Goal: Transaction & Acquisition: Obtain resource

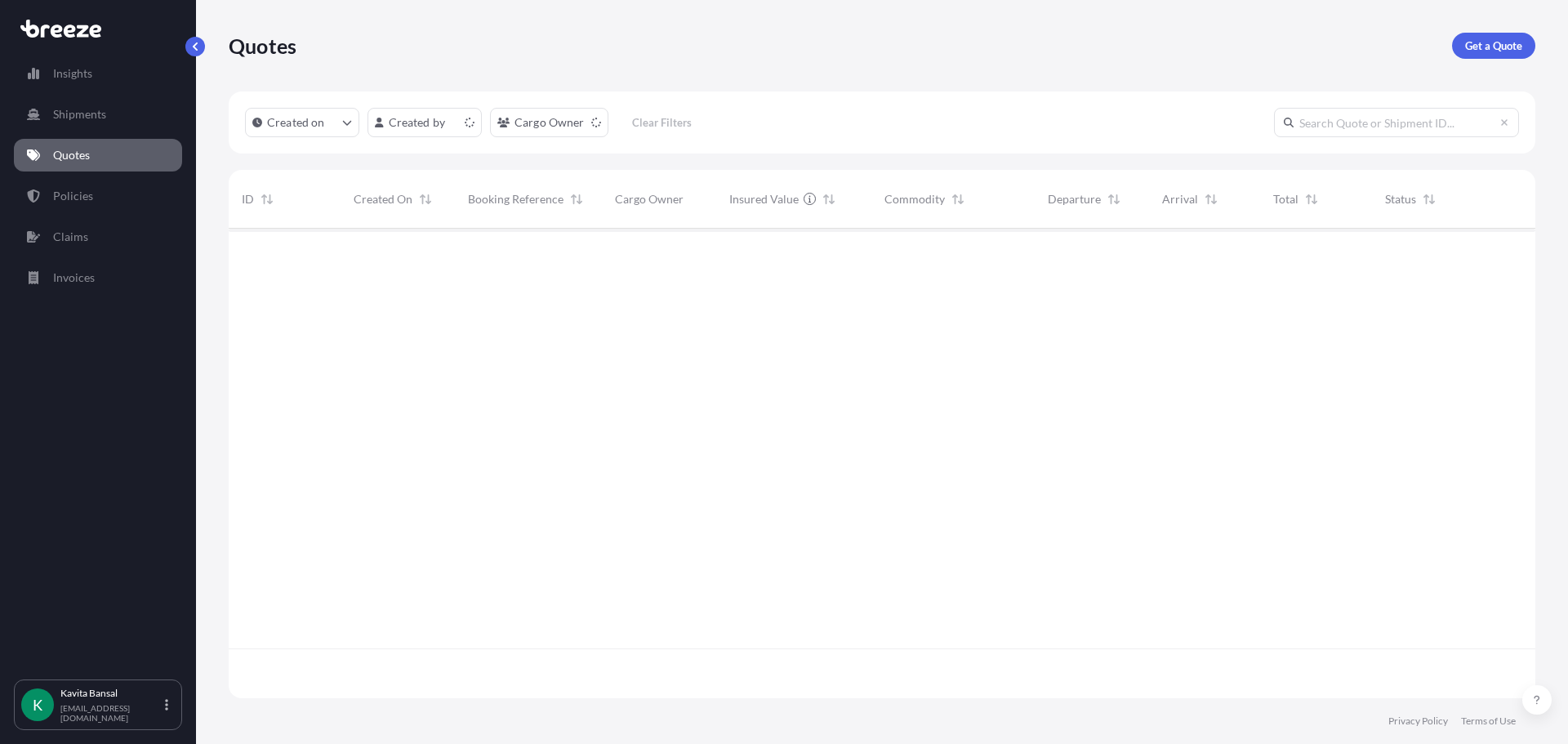
scroll to position [467, 1294]
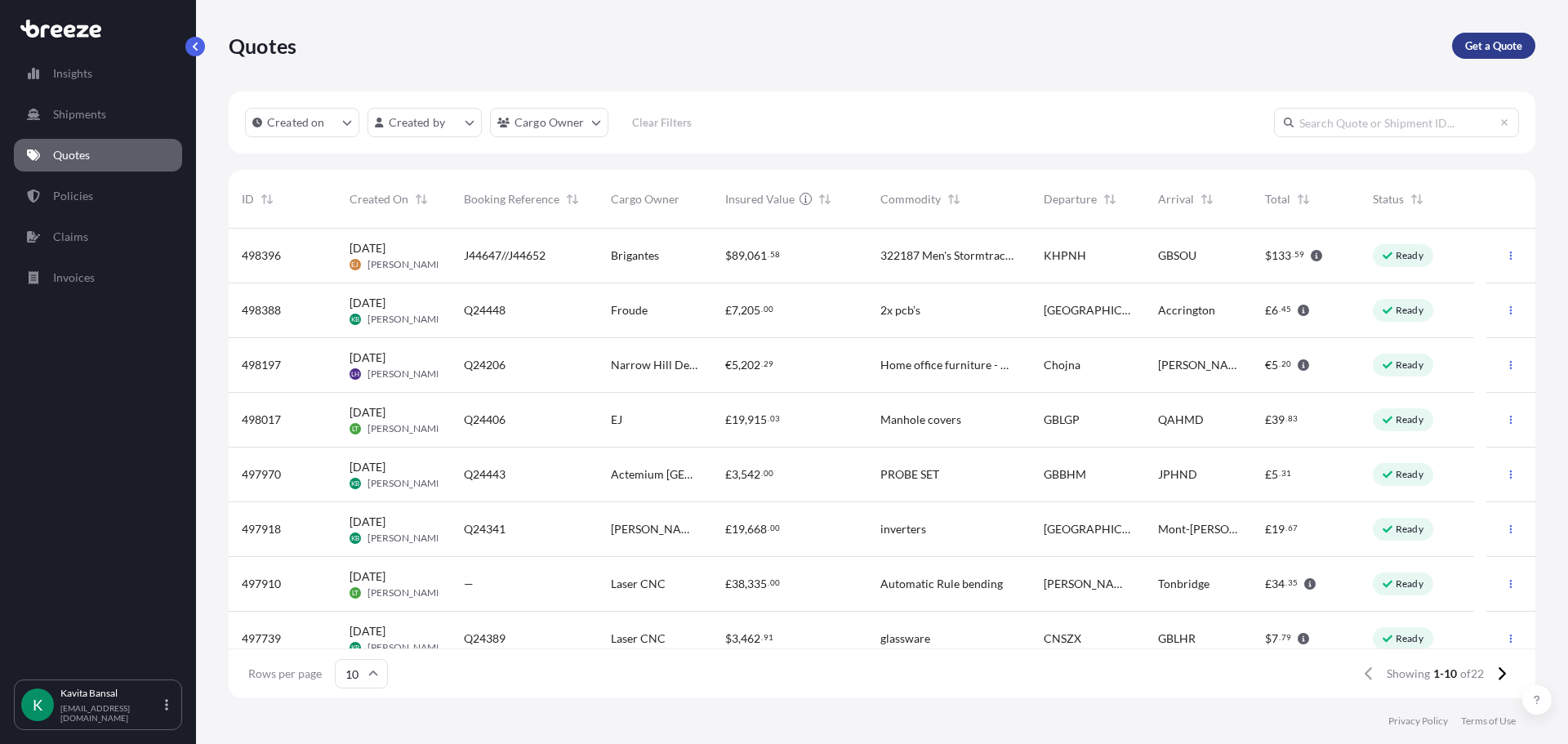
click at [1488, 48] on p "Get a Quote" at bounding box center [1493, 45] width 57 height 16
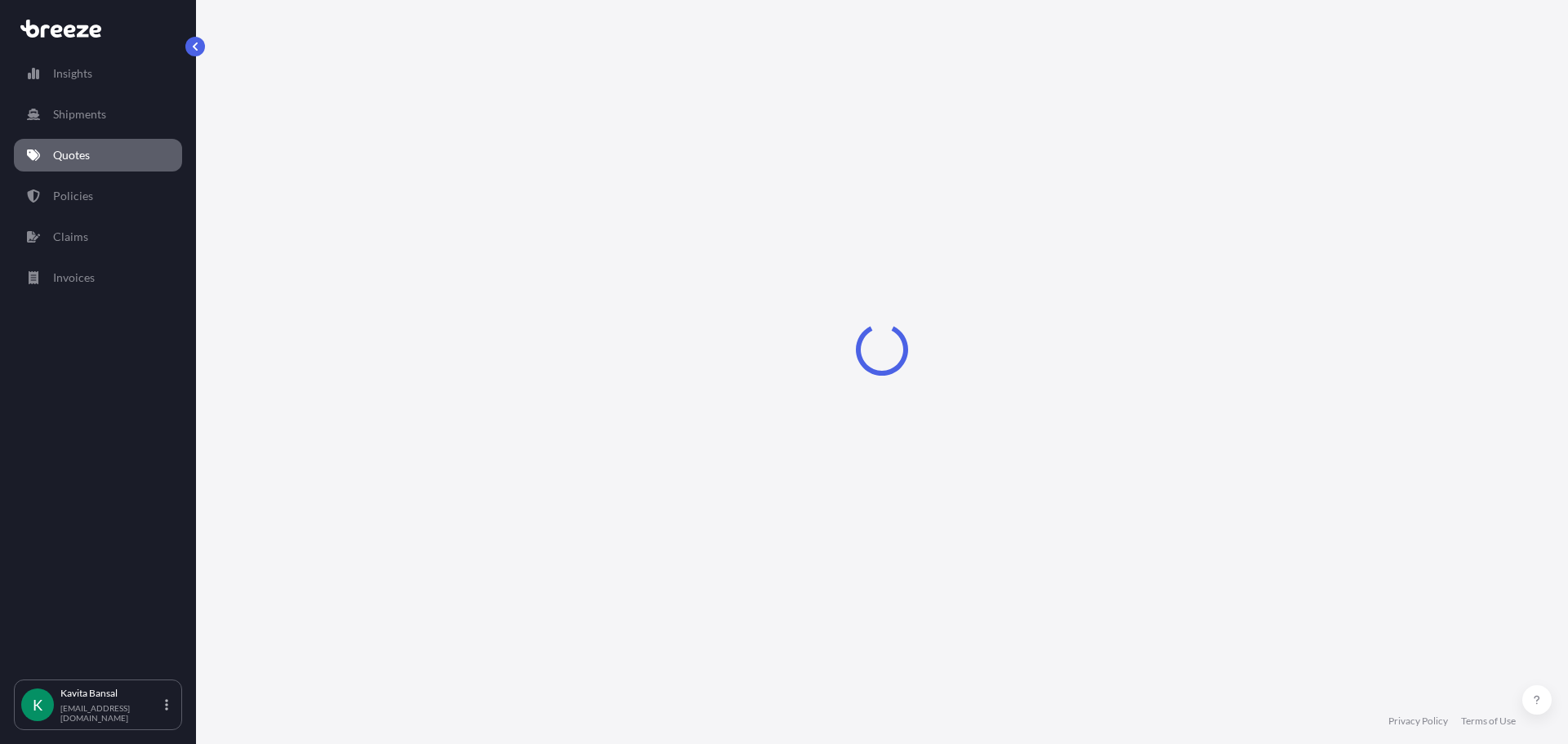
select select "Sea"
select select "1"
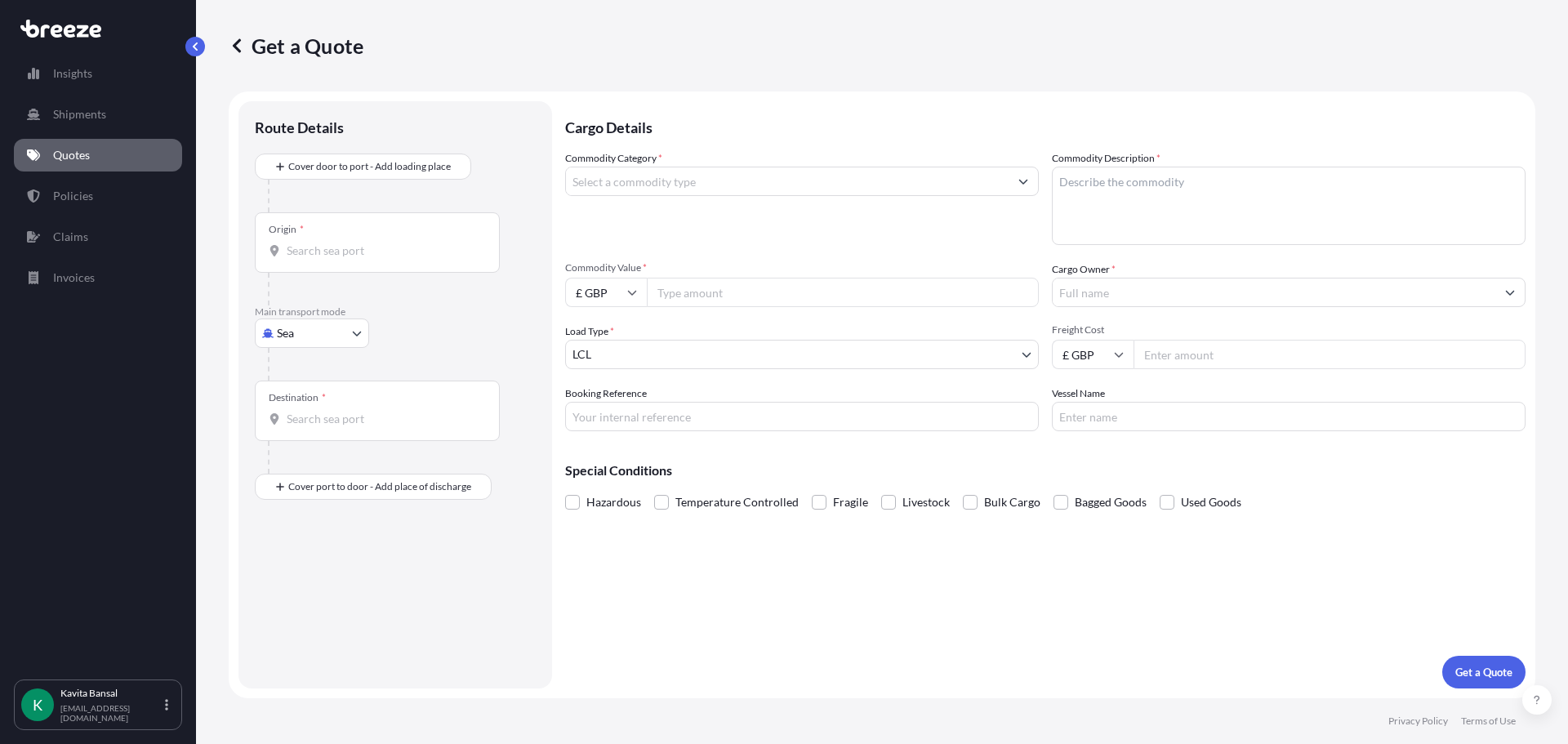
click at [344, 350] on div at bounding box center [401, 364] width 268 height 33
click at [350, 251] on input "Origin *" at bounding box center [383, 250] width 193 height 16
click at [331, 248] on input "Origin * Please select an origin" at bounding box center [383, 250] width 193 height 16
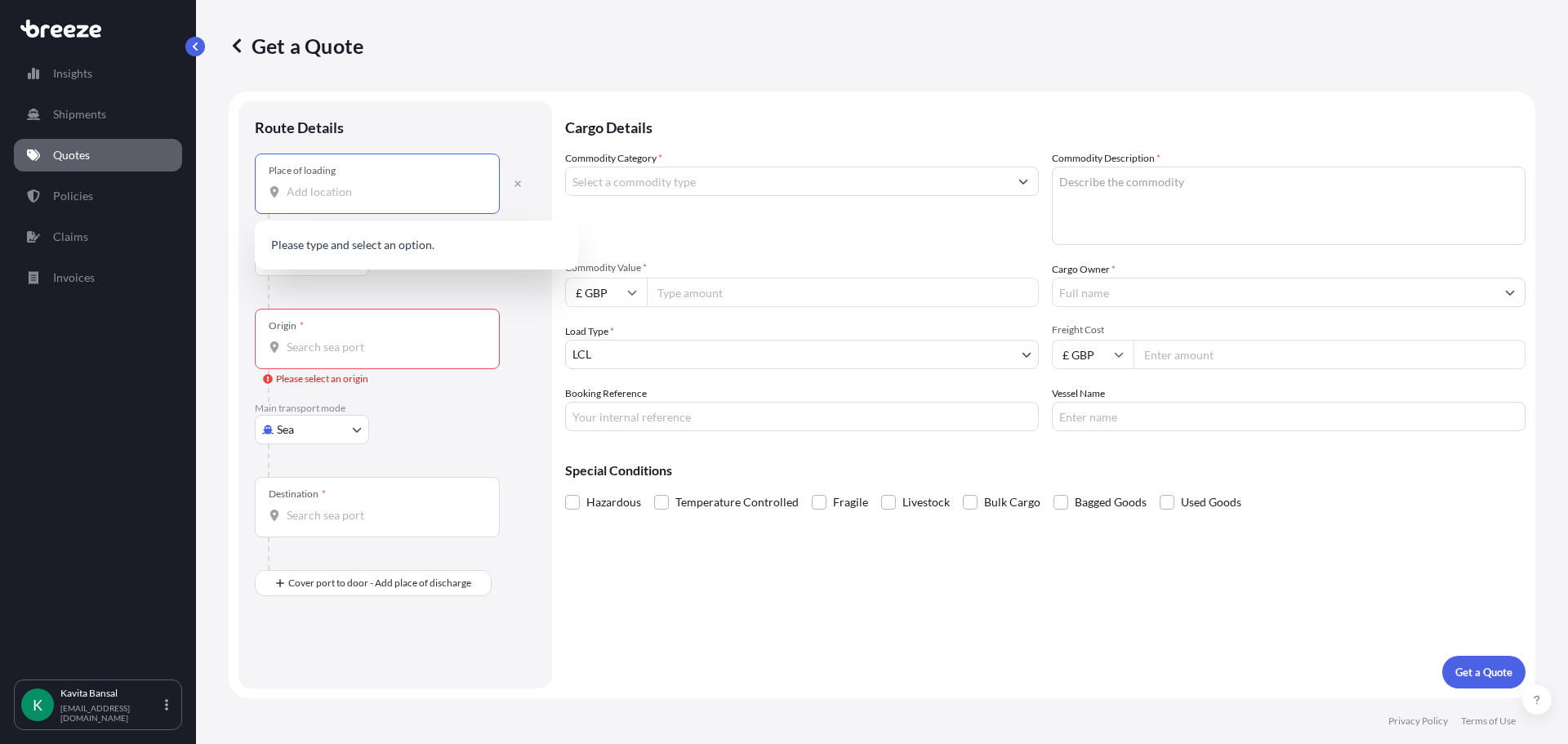
click at [339, 199] on input "Place of loading" at bounding box center [383, 191] width 193 height 16
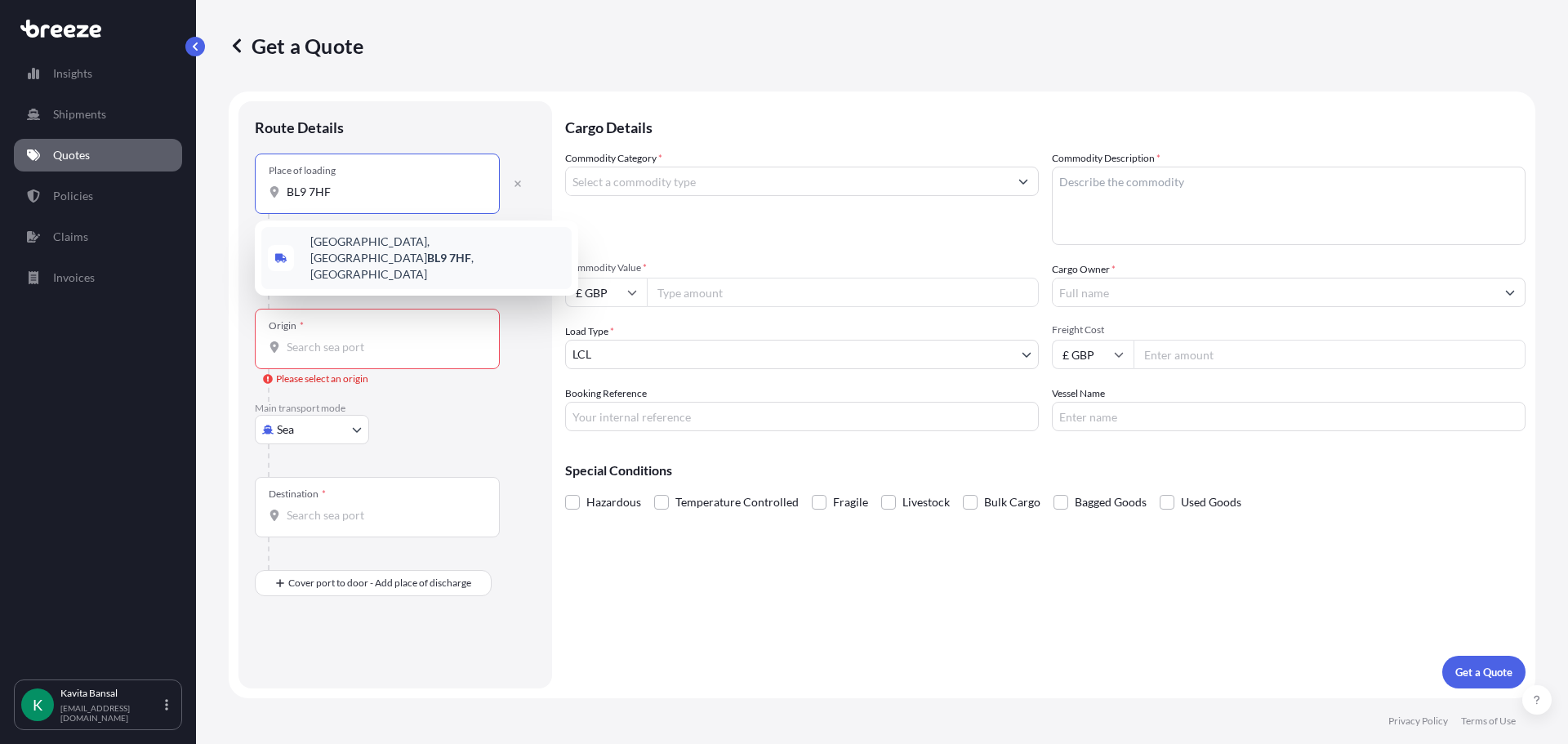
click at [386, 246] on span "[STREET_ADDRESS]" at bounding box center [437, 258] width 255 height 49
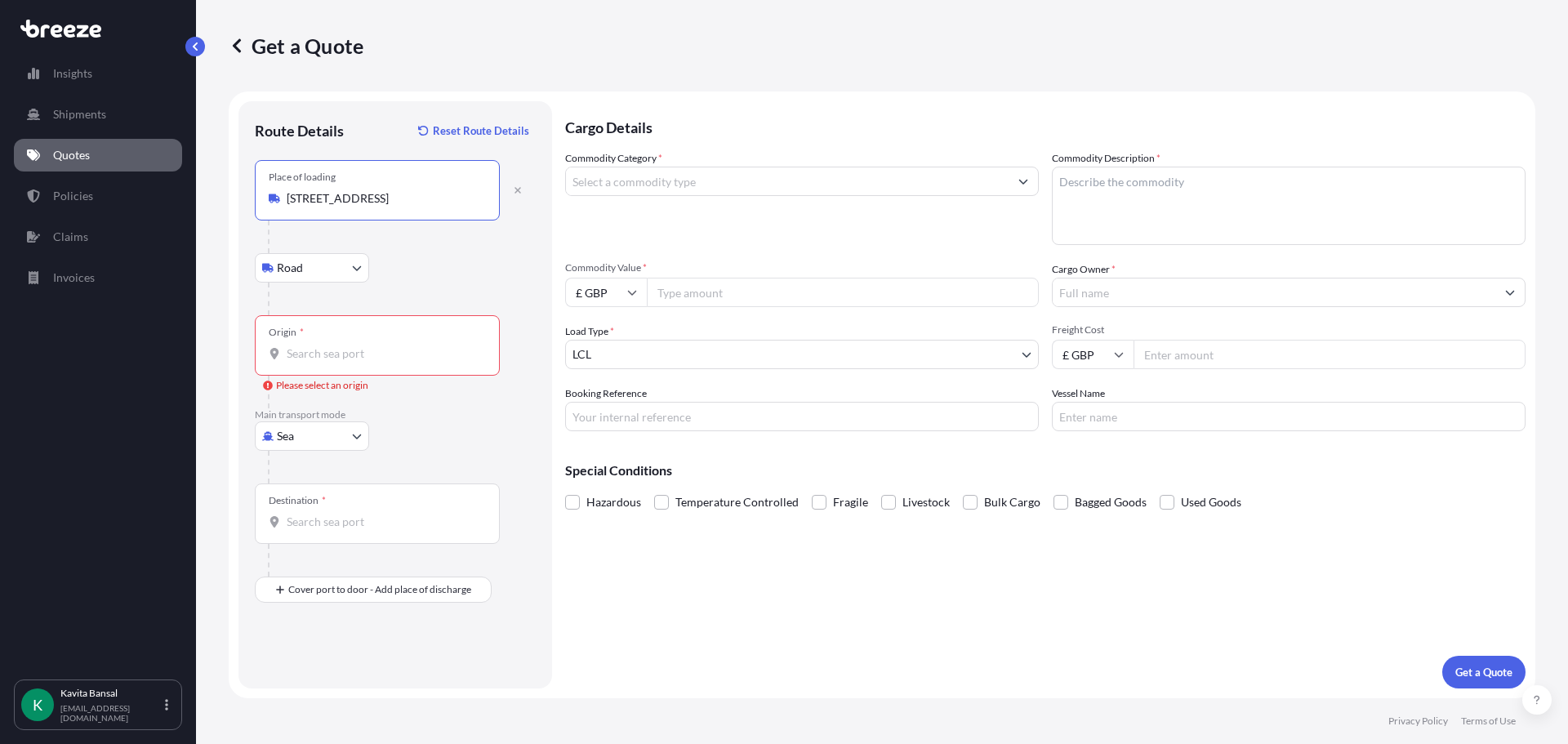
type input "[STREET_ADDRESS]"
click at [340, 357] on input "Origin * Please select an origin" at bounding box center [383, 353] width 193 height 16
click at [334, 364] on div "Origin *" at bounding box center [377, 345] width 245 height 60
click at [334, 362] on input "Origin * Please select an origin" at bounding box center [383, 353] width 193 height 16
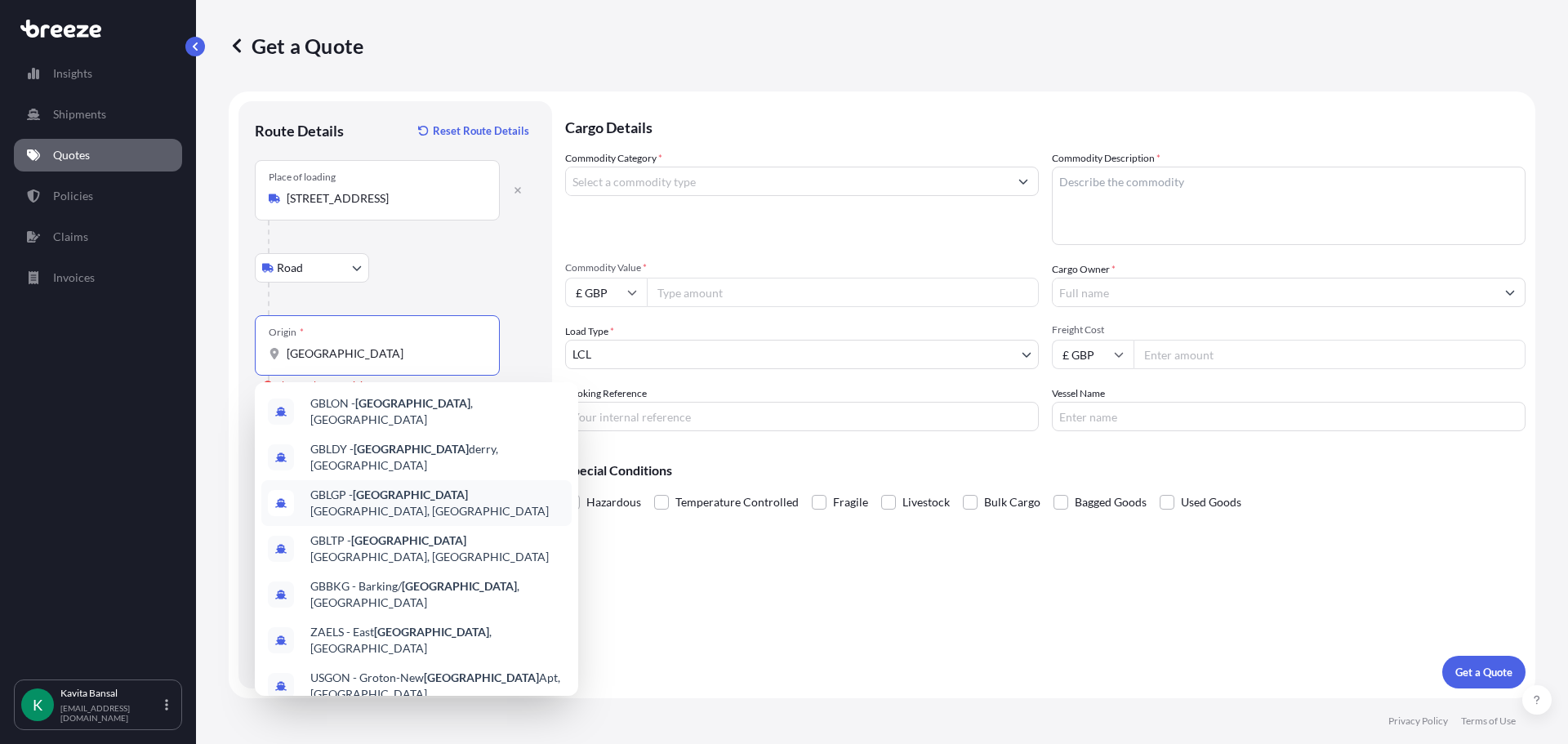
click at [419, 481] on div "GBLGP - [GEOGRAPHIC_DATA], [GEOGRAPHIC_DATA]" at bounding box center [416, 503] width 310 height 46
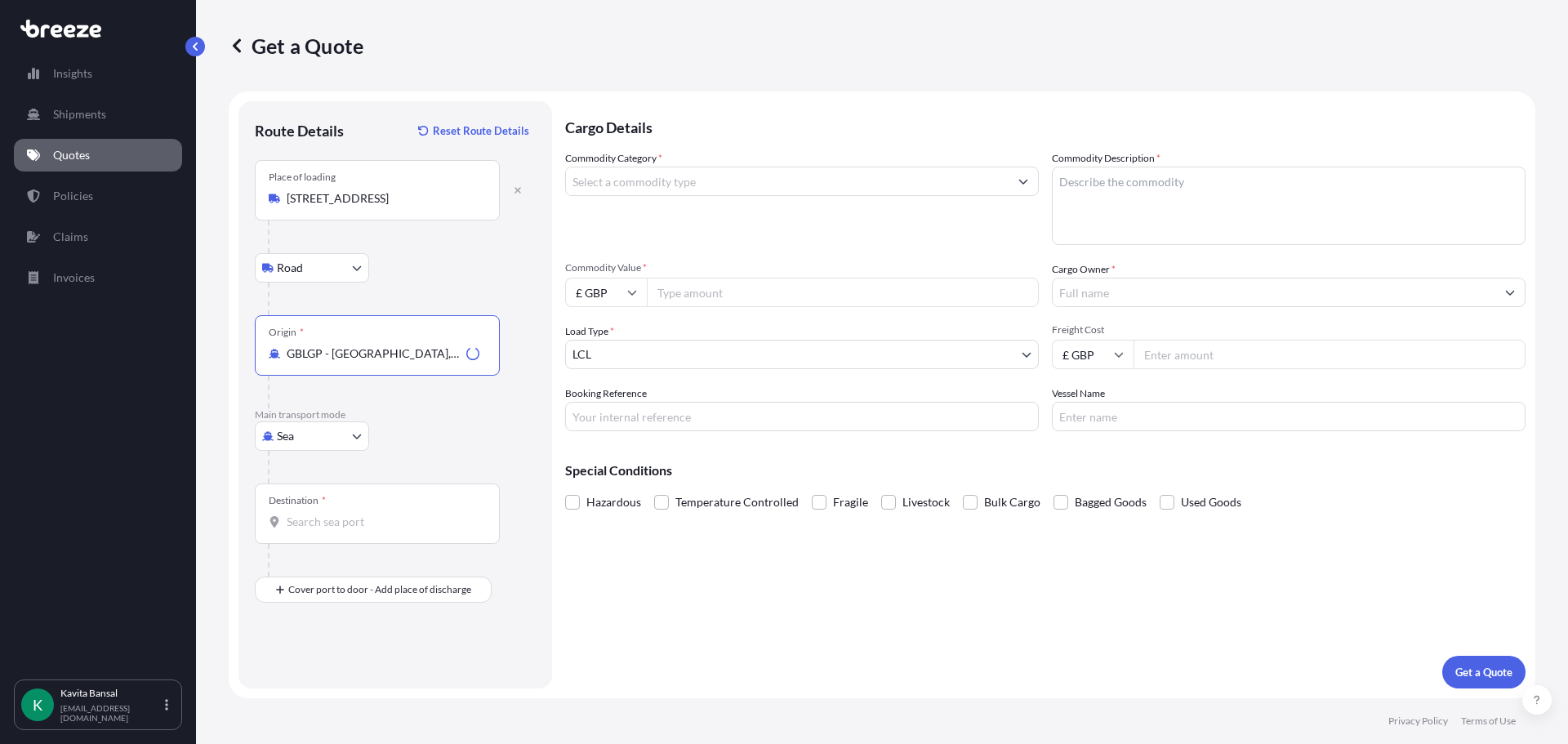
type input "GBLGP - [GEOGRAPHIC_DATA], [GEOGRAPHIC_DATA]"
click at [321, 532] on div "Destination *" at bounding box center [377, 514] width 245 height 60
click at [321, 530] on input "Destination *" at bounding box center [383, 521] width 193 height 16
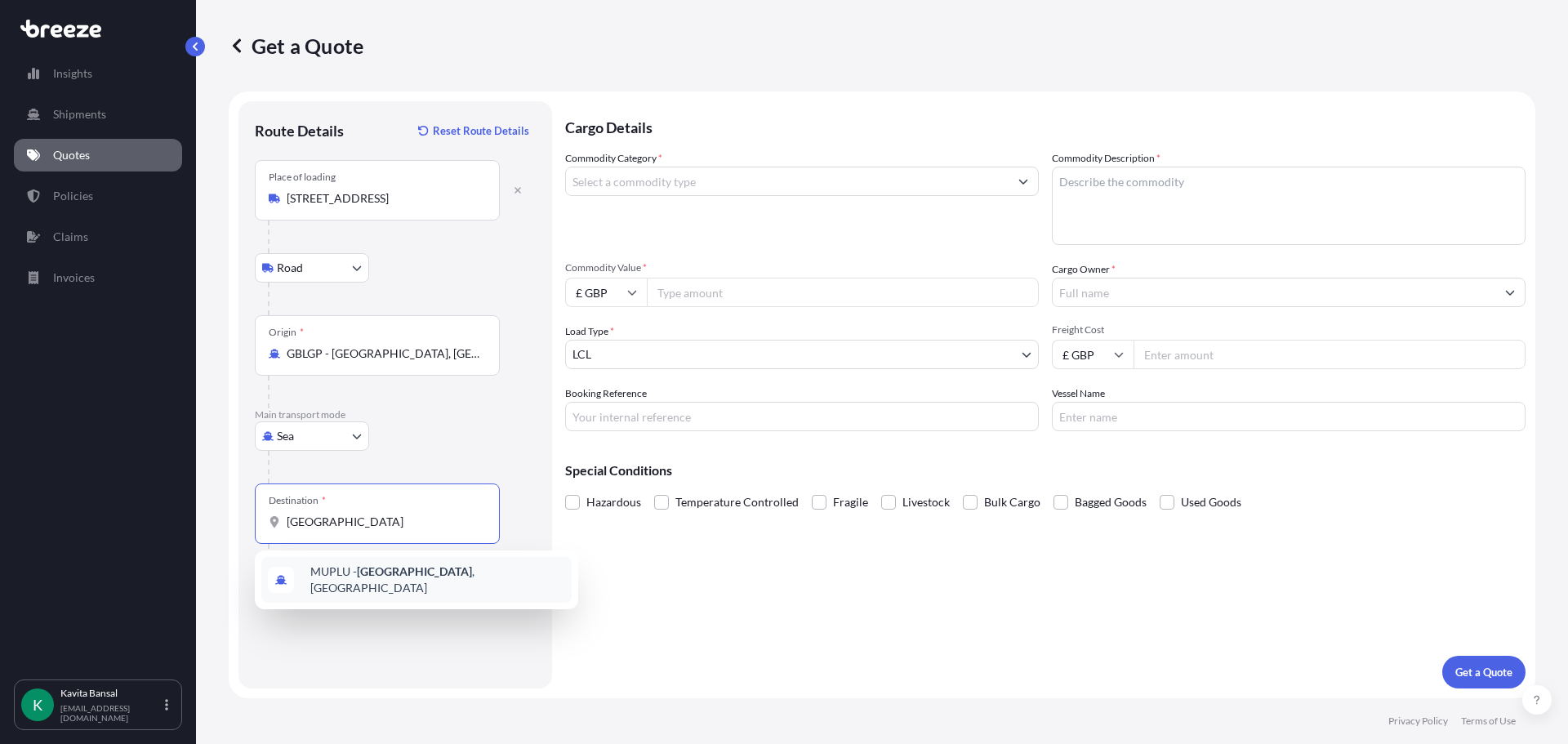
click at [393, 589] on div "MUPLU - [GEOGRAPHIC_DATA] , [GEOGRAPHIC_DATA]" at bounding box center [416, 579] width 310 height 46
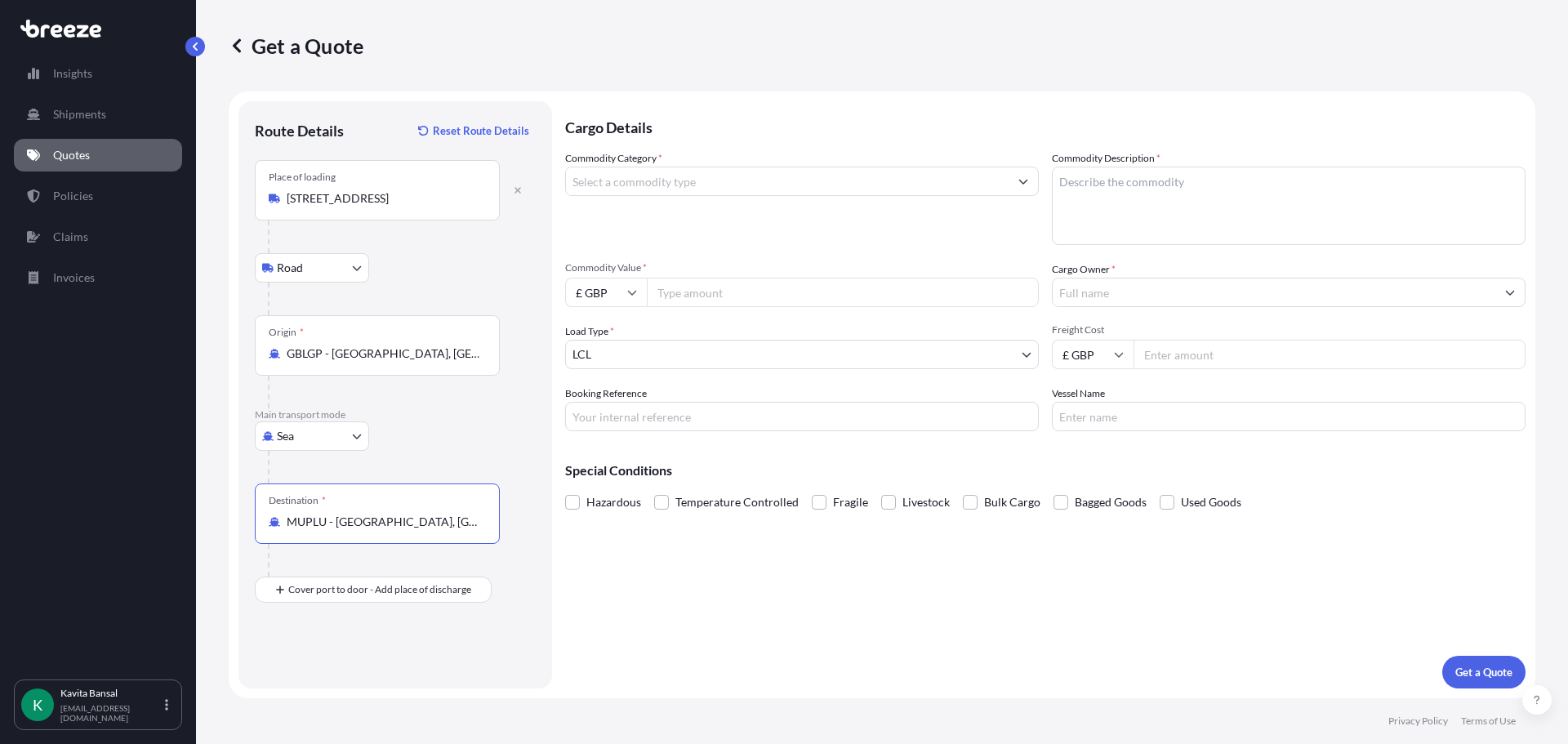
type input "MUPLU - [GEOGRAPHIC_DATA], [GEOGRAPHIC_DATA]"
click at [659, 182] on input "Commodity Category *" at bounding box center [787, 181] width 443 height 29
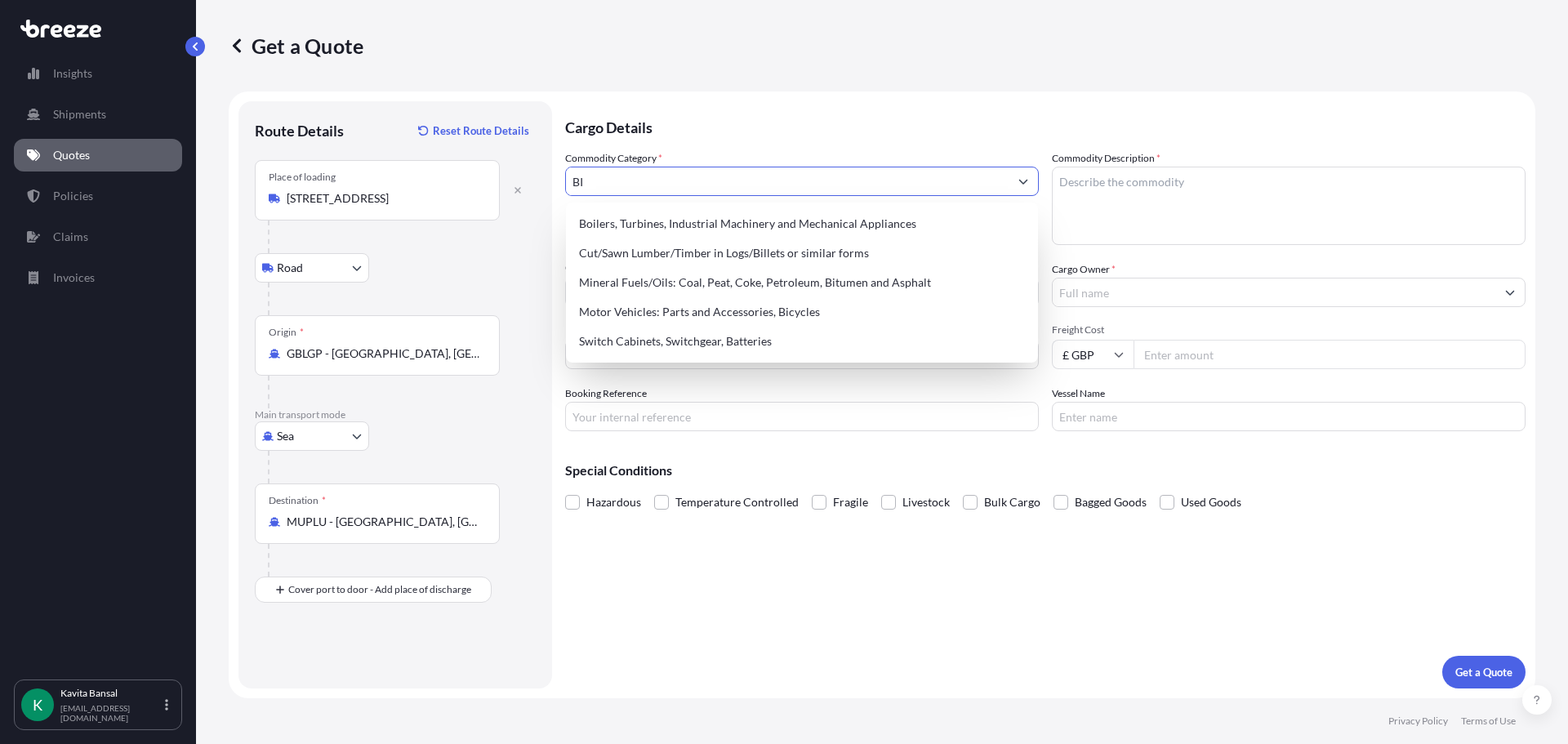
type input "B"
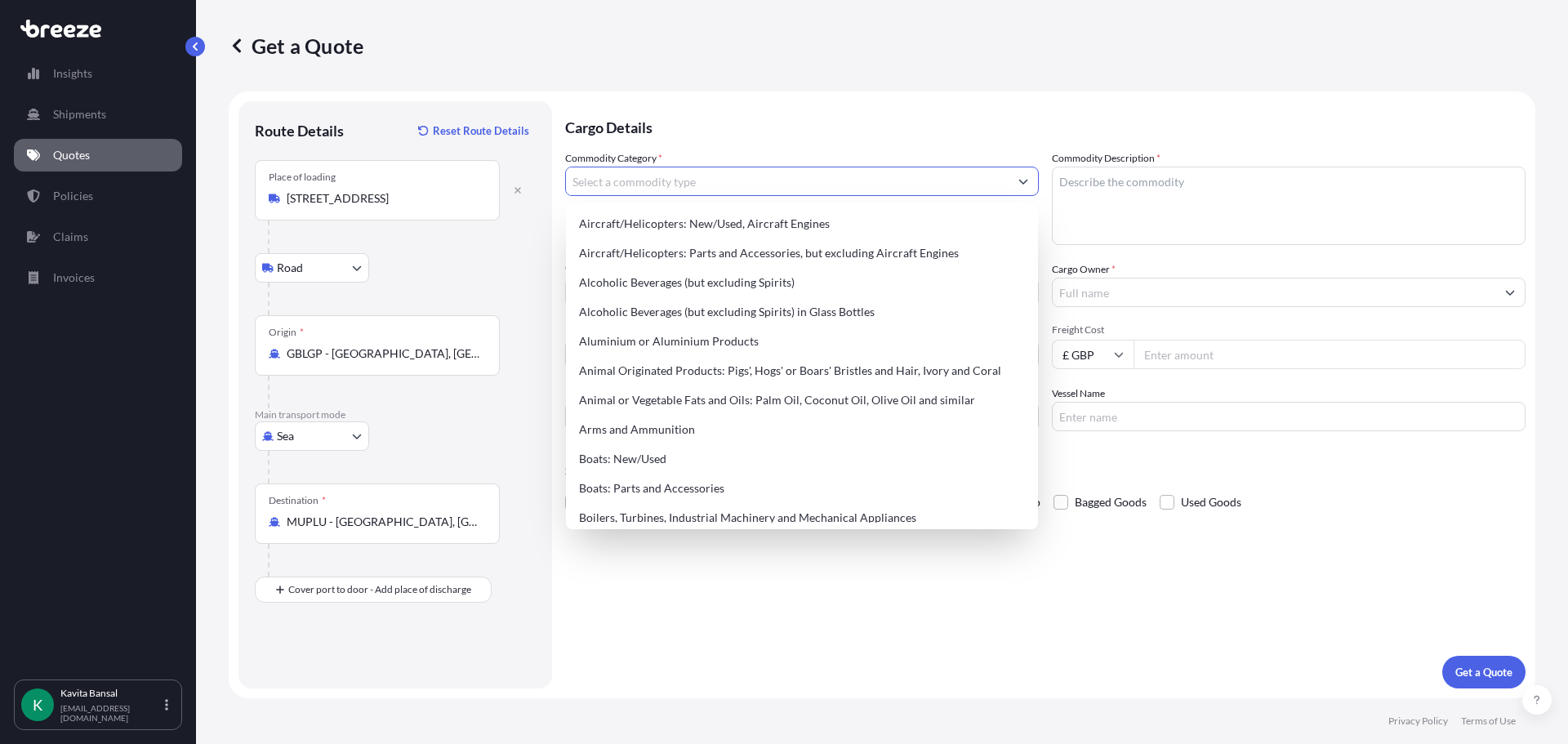
type input "f"
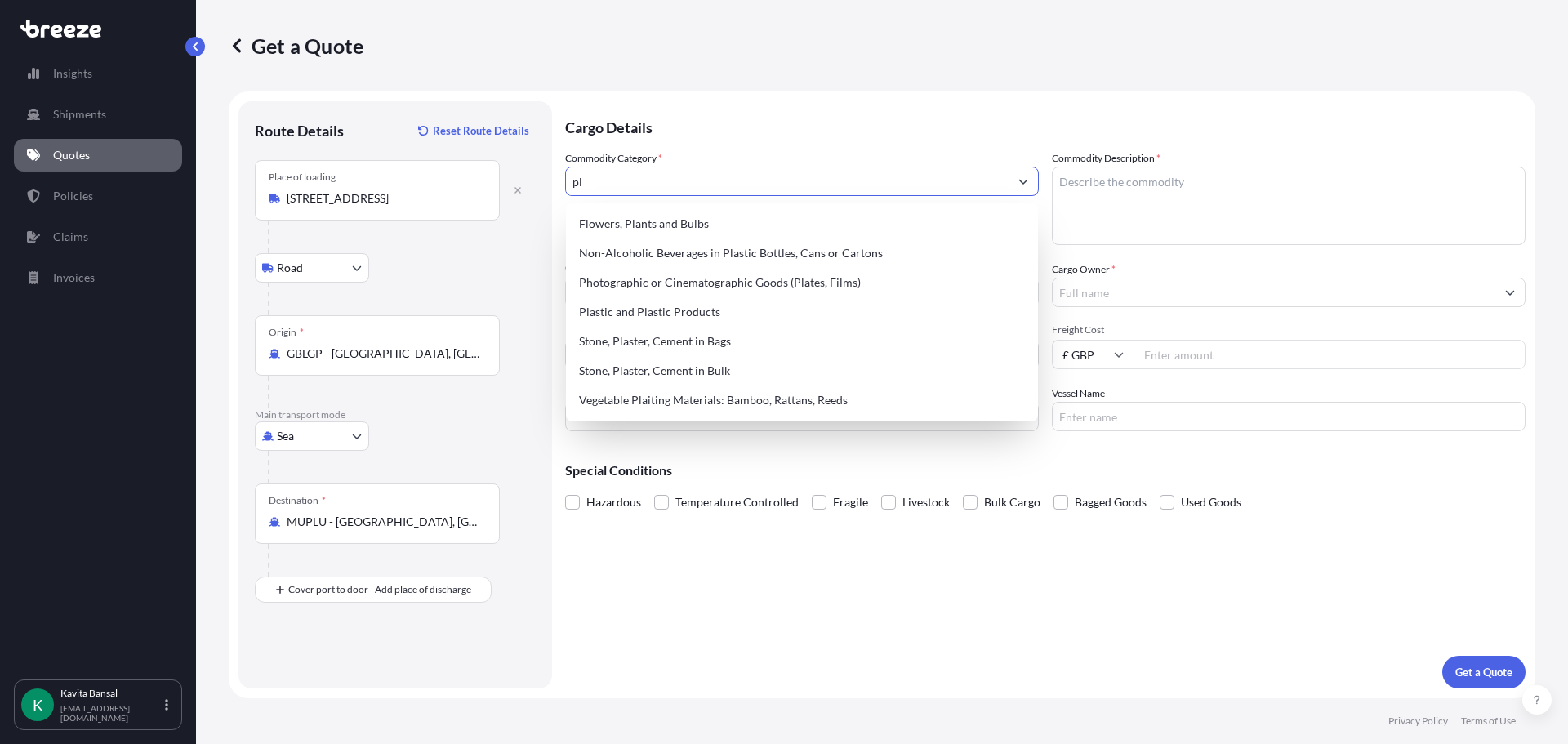
type input "p"
type input "g"
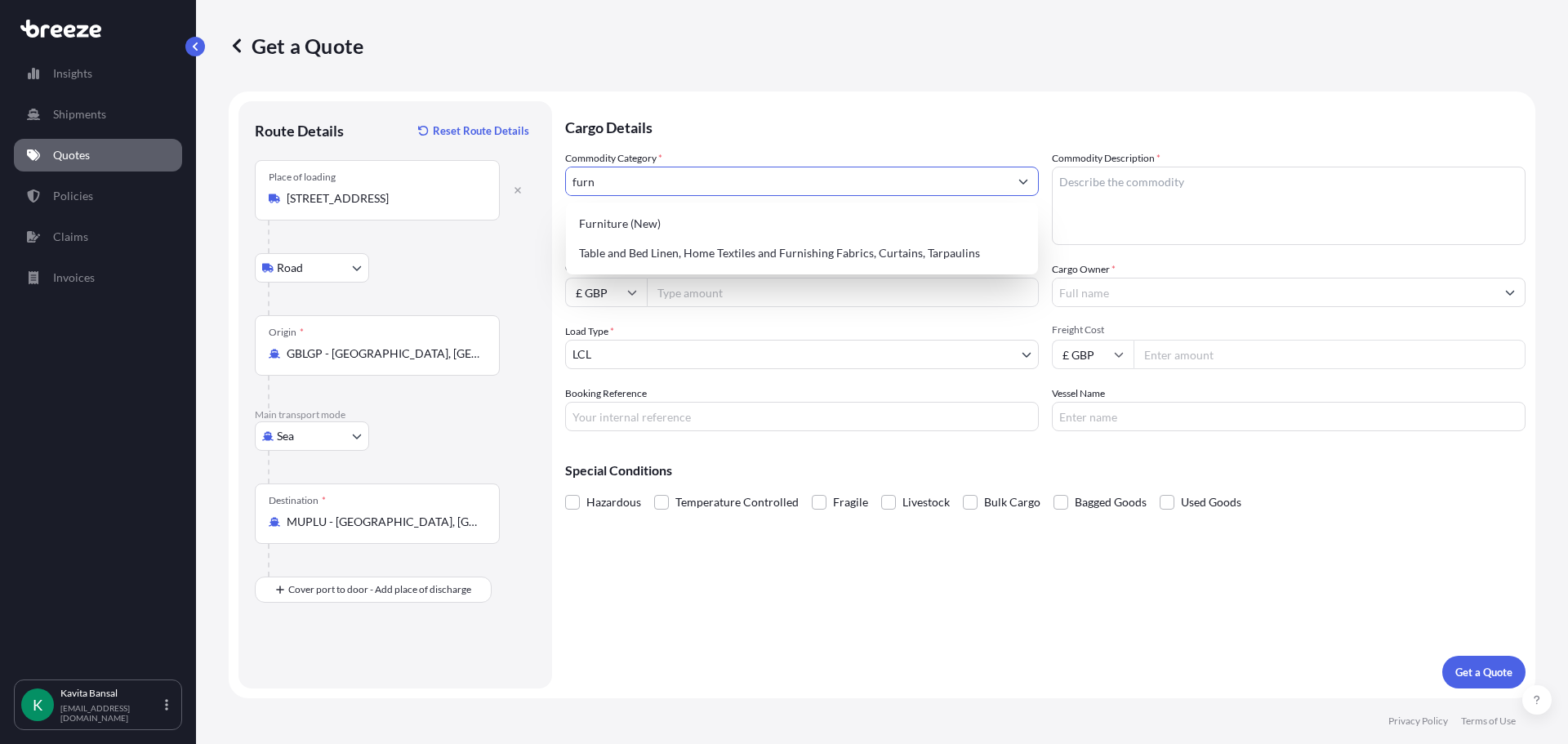
type input "furn"
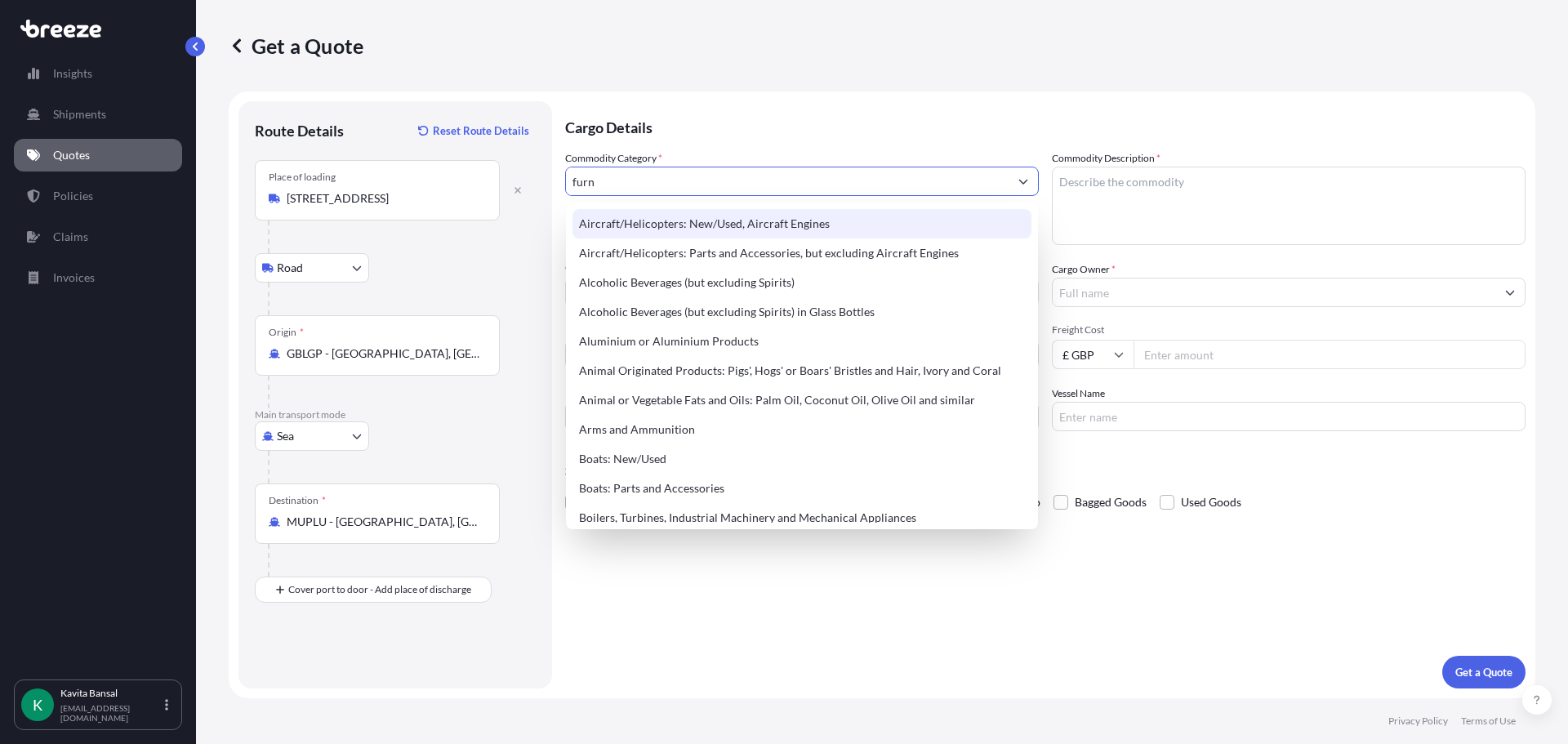
drag, startPoint x: 631, startPoint y: 178, endPoint x: 528, endPoint y: 201, distance: 105.5
click at [528, 201] on form "Route Details Reset Route Details Place of loading [GEOGRAPHIC_DATA], UK Road R…" at bounding box center [882, 394] width 1307 height 607
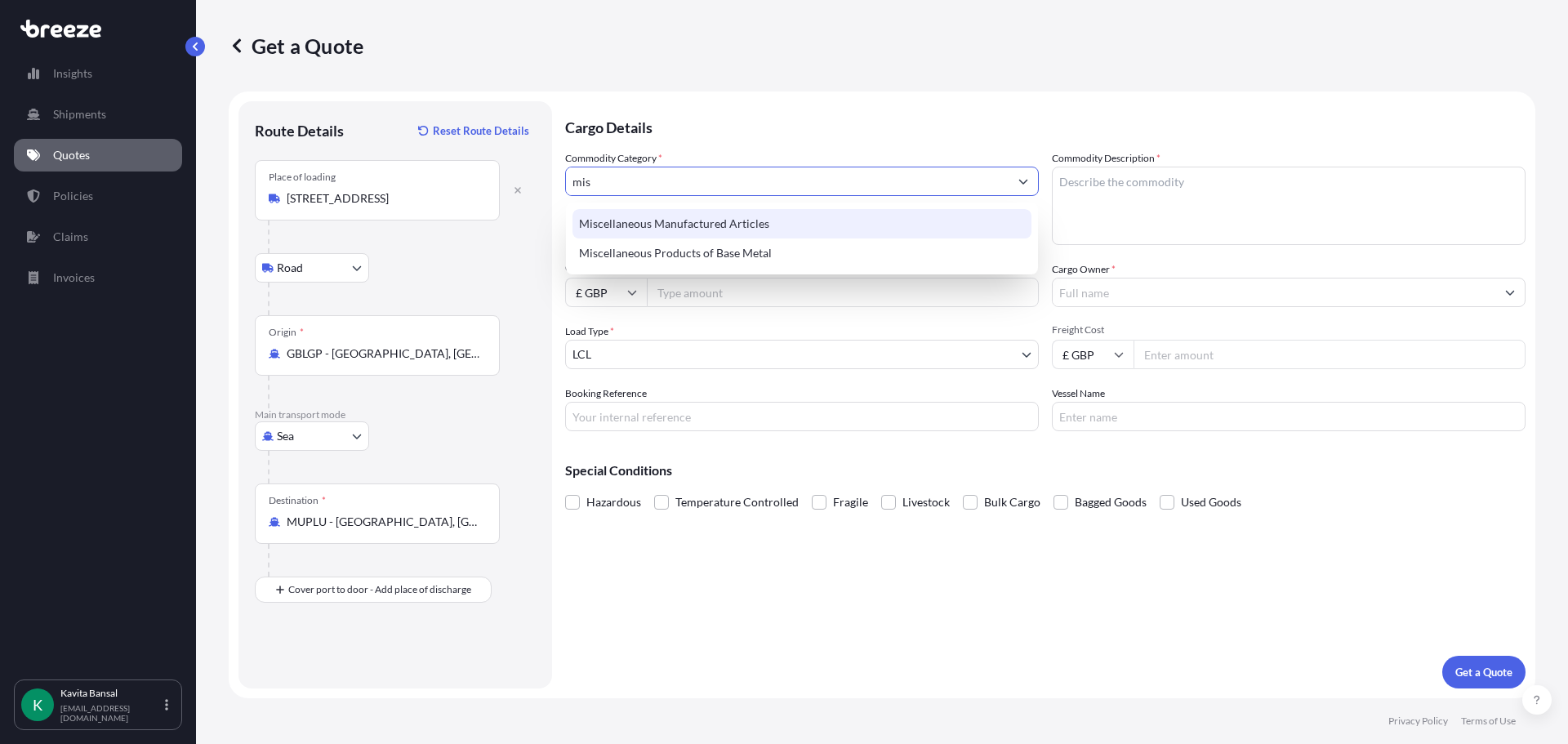
click at [654, 224] on div "Miscellaneous Manufactured Articles" at bounding box center [802, 223] width 459 height 29
type input "Miscellaneous Manufactured Articles"
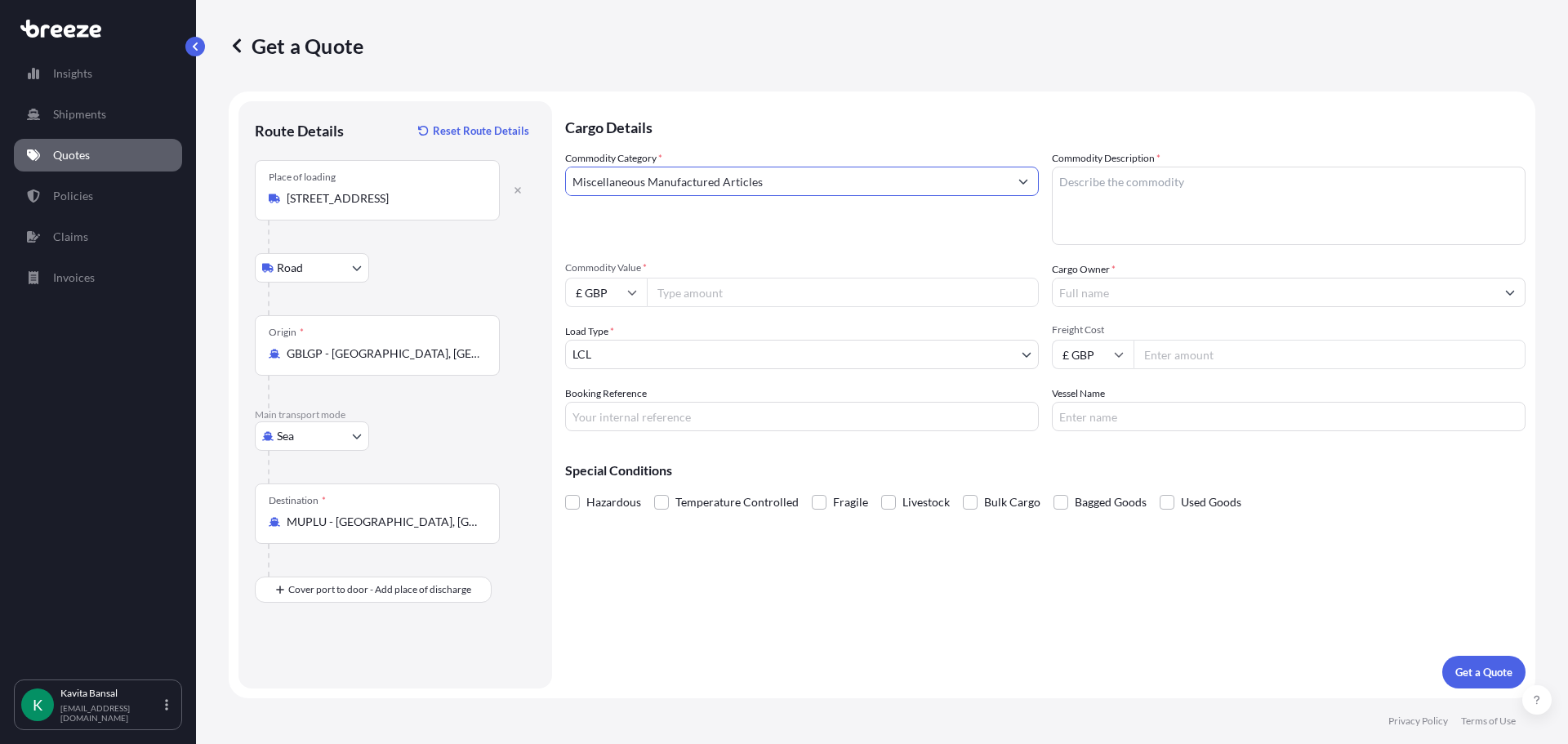
click at [1188, 188] on textarea "Commodity Description *" at bounding box center [1289, 205] width 474 height 78
type textarea "big plant pots"
click at [722, 289] on input "Commodity Value *" at bounding box center [842, 292] width 392 height 29
click at [764, 293] on input "Commodity Value *" at bounding box center [842, 292] width 392 height 29
type input "16000"
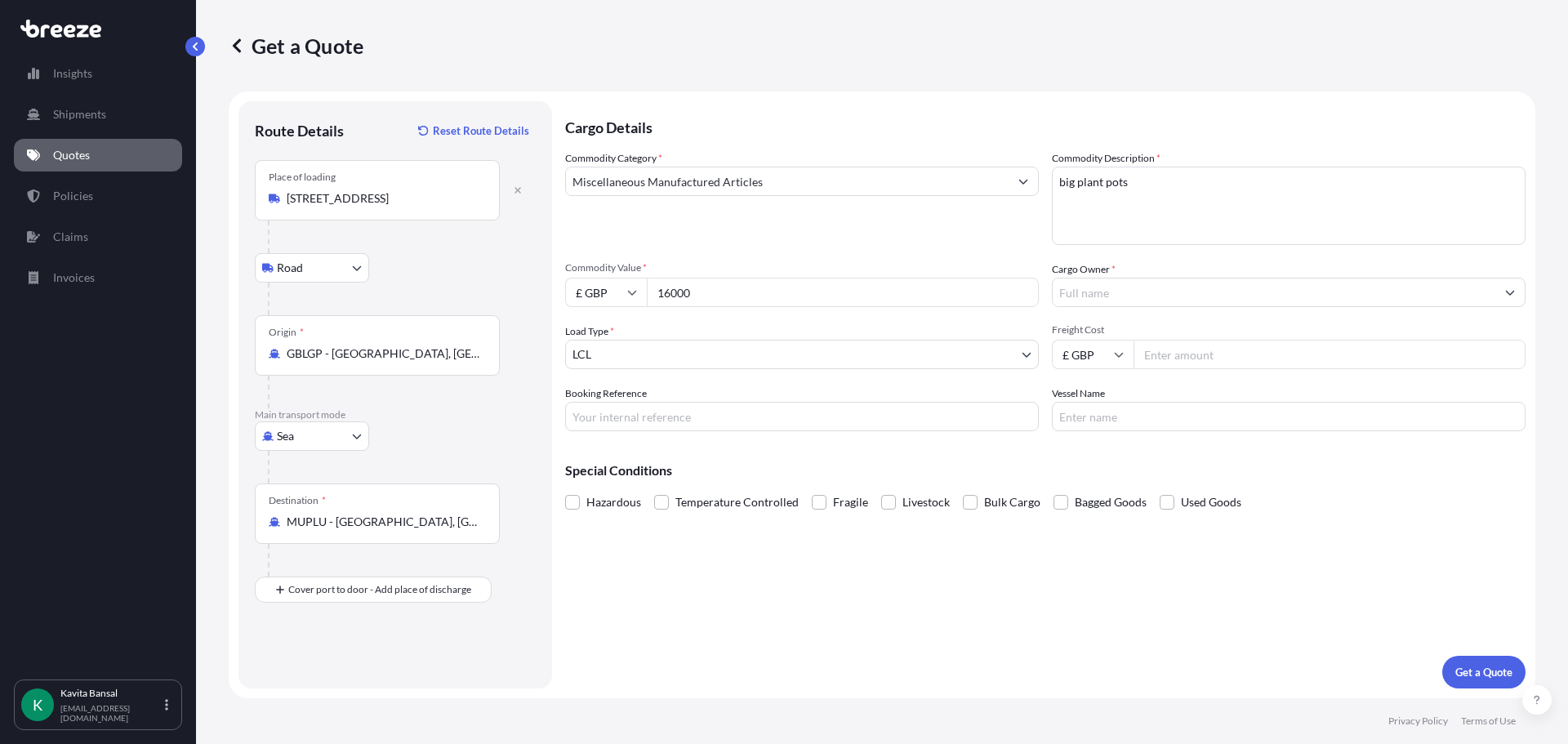
click at [1161, 286] on input "Cargo Owner *" at bounding box center [1274, 292] width 443 height 29
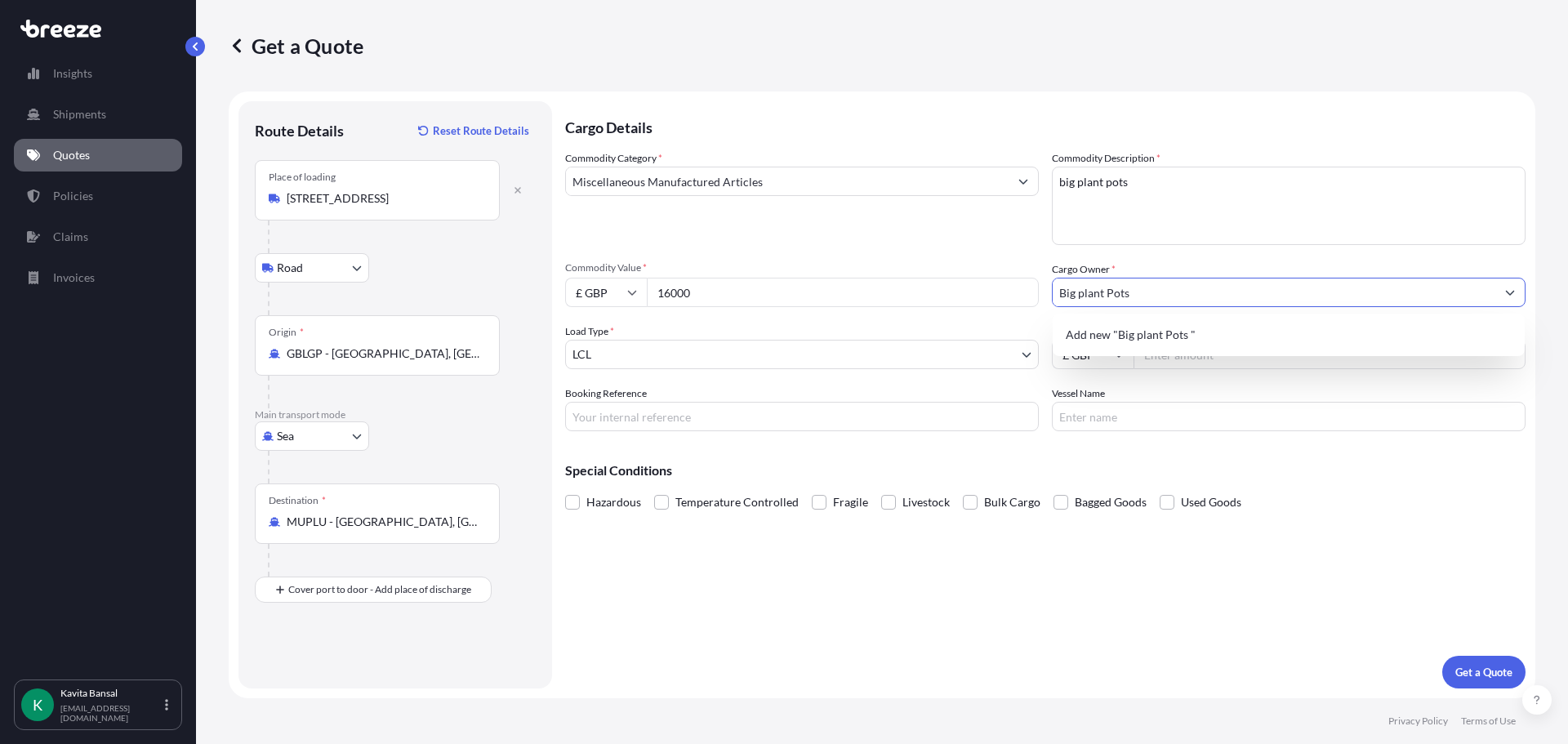
click at [1155, 327] on span "Add new "Big plant Pots "" at bounding box center [1131, 334] width 130 height 16
type input "Big plant Pots"
click at [792, 355] on body "15 options available. 4 options available. 2 options available. 0 options avail…" at bounding box center [784, 372] width 1568 height 744
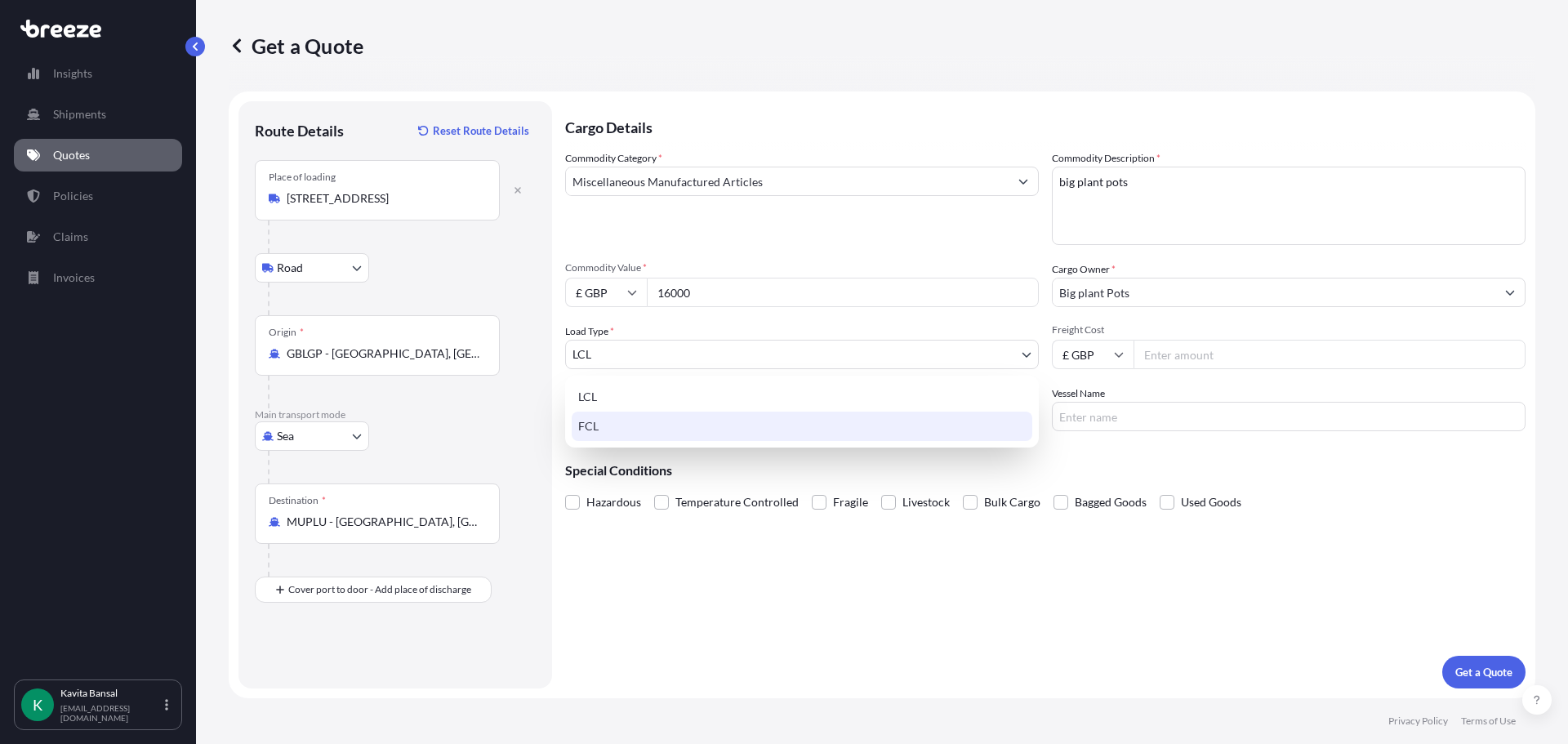
click at [698, 421] on div "FCL" at bounding box center [802, 426] width 461 height 29
select select "2"
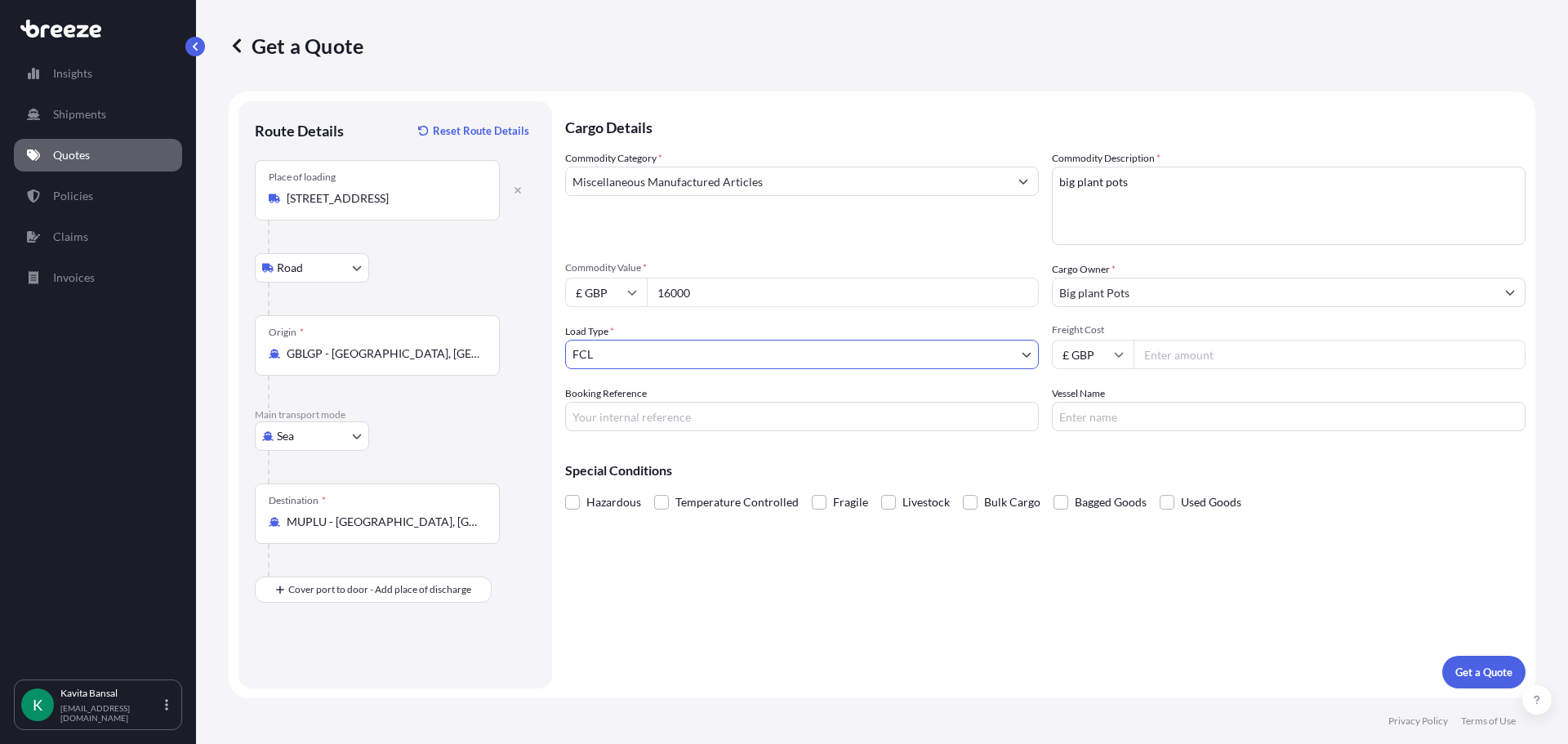
click at [1166, 350] on input "Freight Cost" at bounding box center [1329, 354] width 392 height 29
click at [1241, 353] on input "Freight Cost" at bounding box center [1329, 354] width 392 height 29
type input "6290"
click at [676, 424] on input "Booking Reference" at bounding box center [802, 416] width 474 height 29
type input "Q24429"
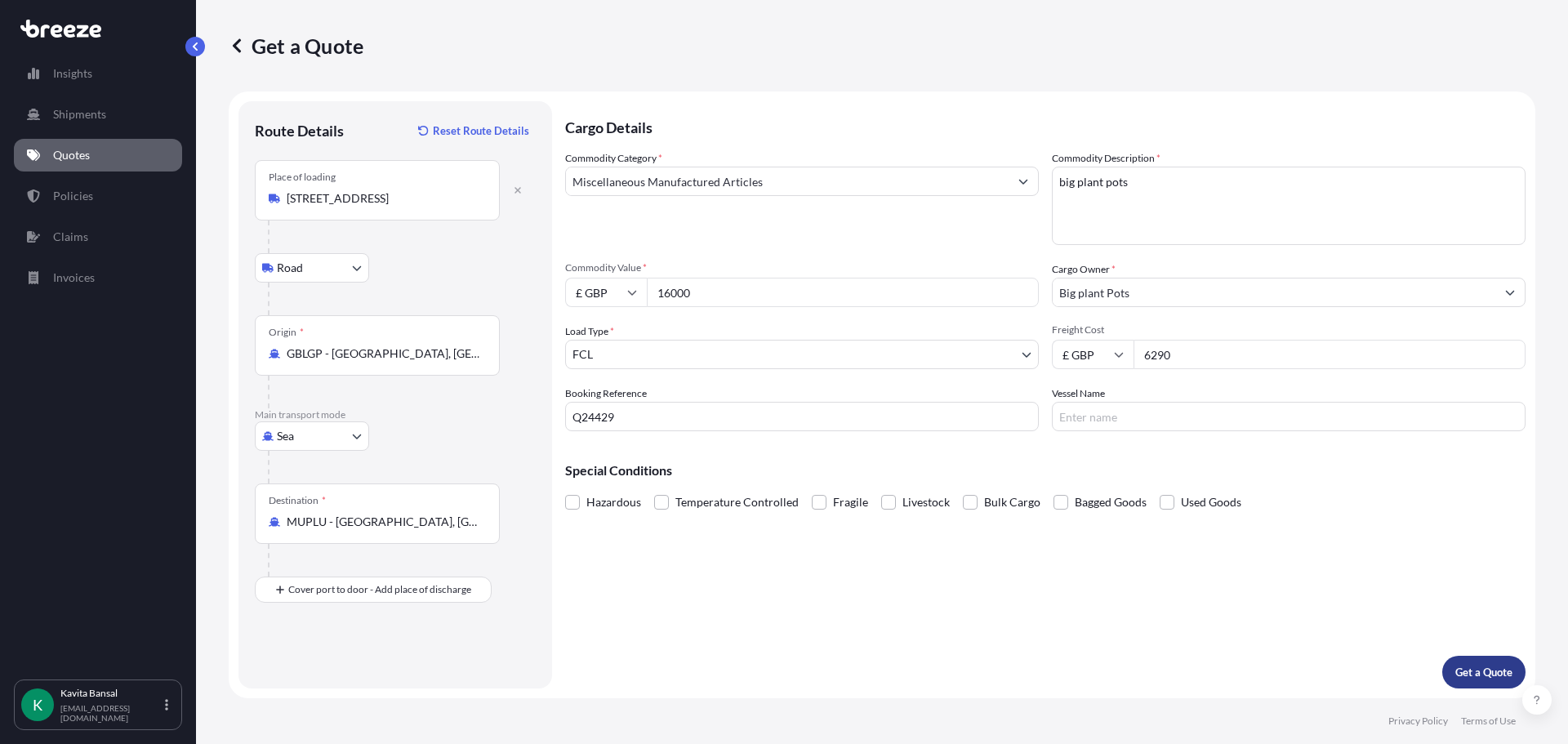
click at [1473, 666] on p "Get a Quote" at bounding box center [1483, 672] width 57 height 16
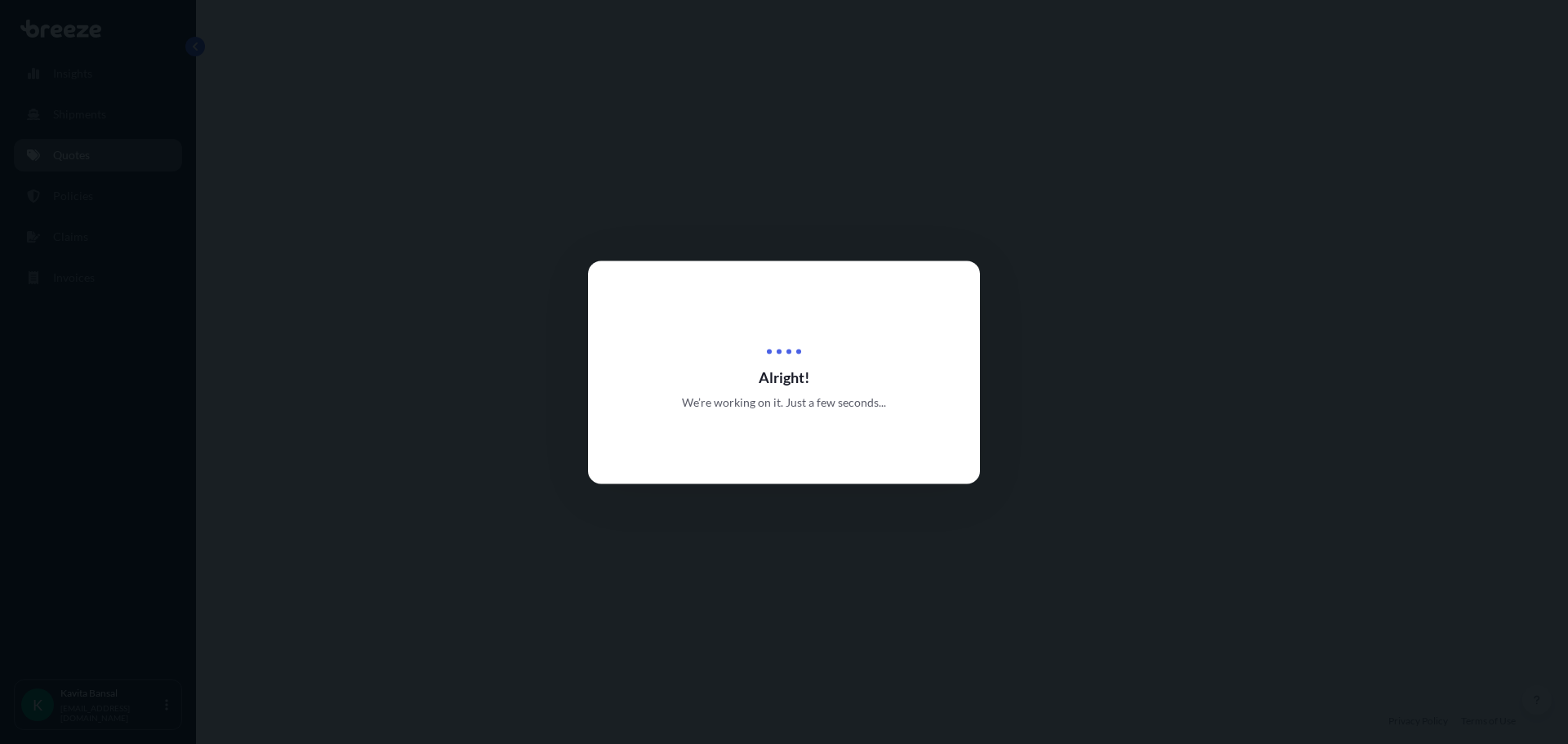
select select "Road"
select select "Sea"
select select "2"
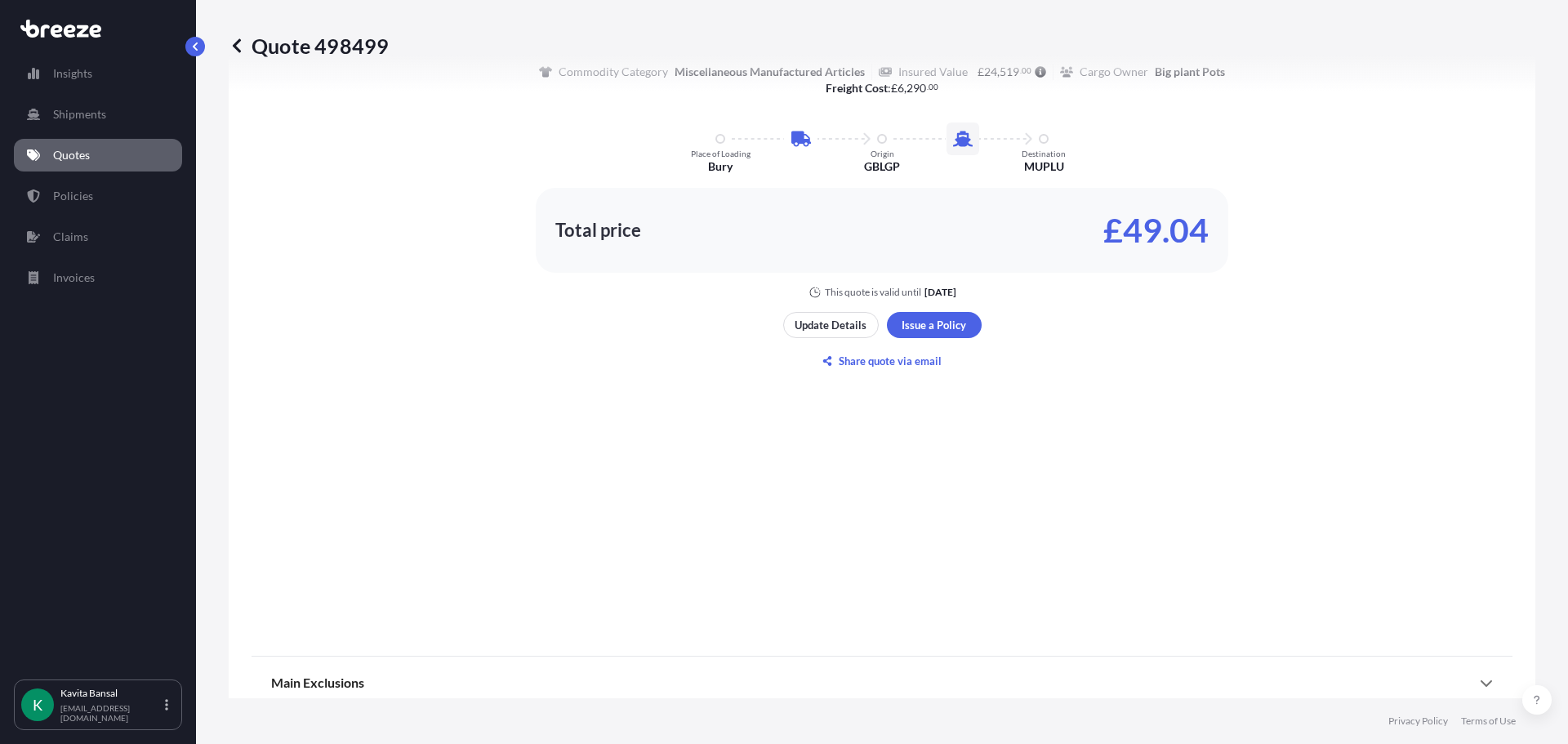
scroll to position [960, 0]
